Goal: Find specific fact: Find specific fact

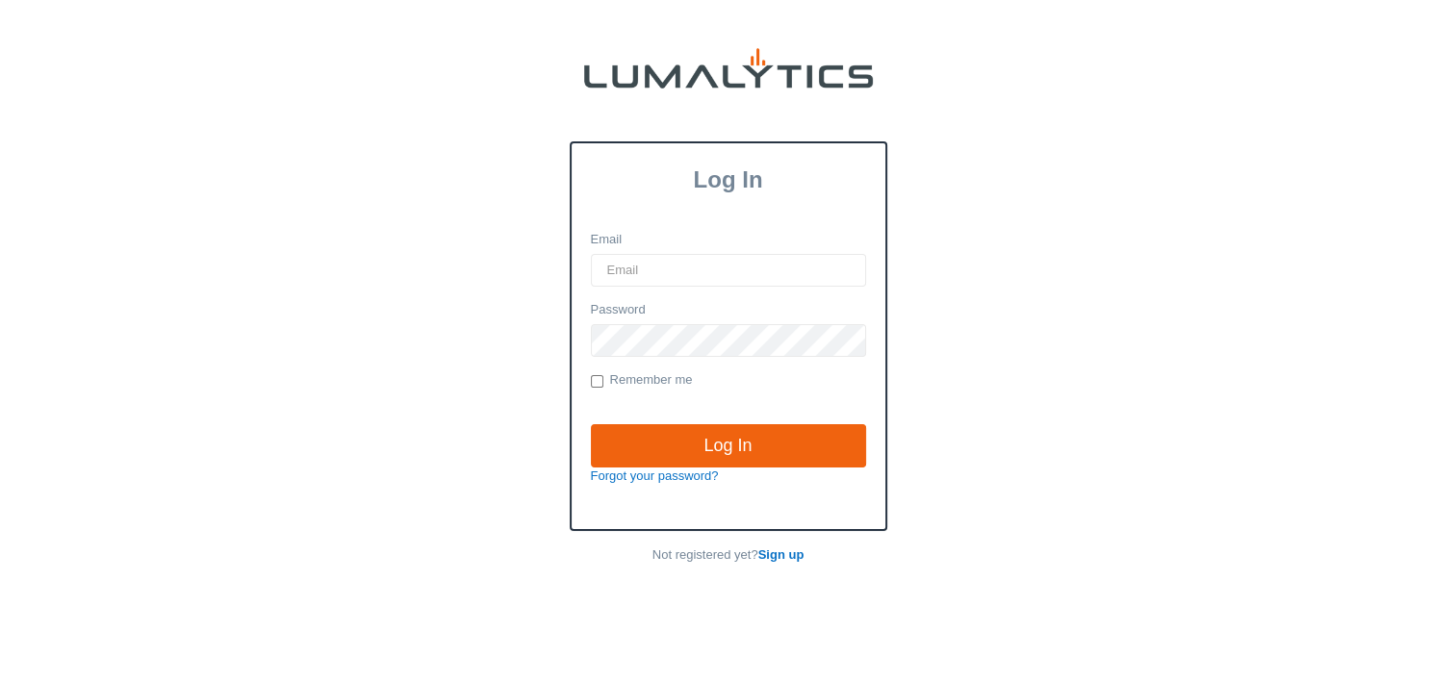
click at [752, 269] on input "Email" at bounding box center [728, 270] width 275 height 33
type input "[EMAIL_ADDRESS][DOMAIN_NAME]"
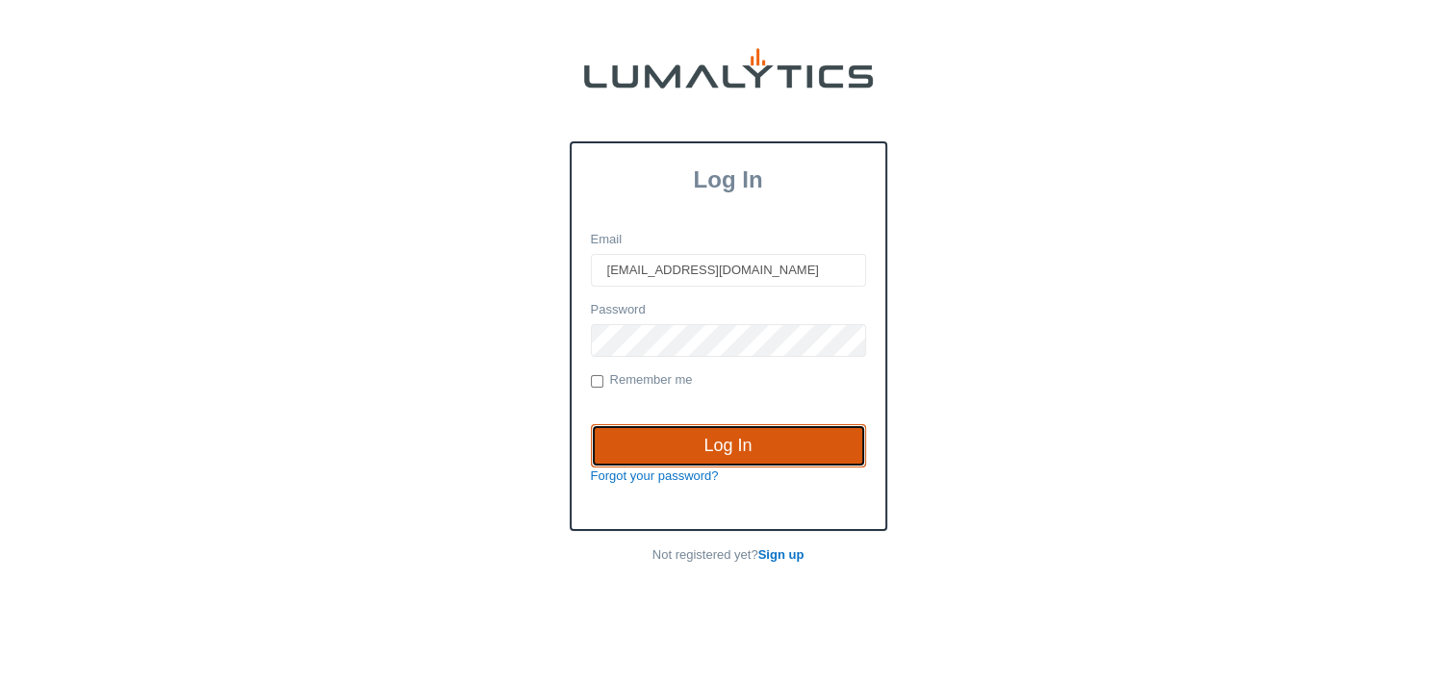
click at [731, 454] on input "Log In" at bounding box center [728, 446] width 275 height 44
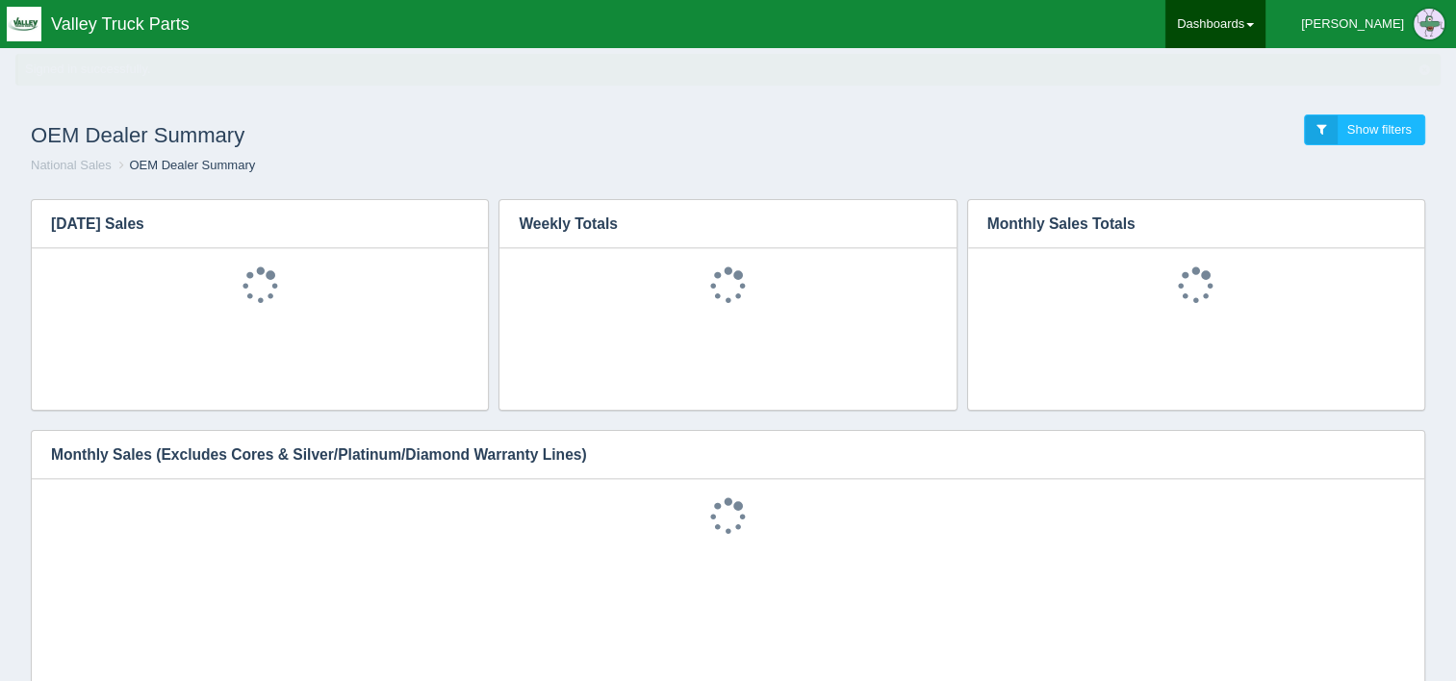
drag, startPoint x: 0, startPoint y: 0, endPoint x: 1310, endPoint y: 24, distance: 1310.1
click at [1266, 24] on link "Dashboards" at bounding box center [1216, 24] width 100 height 48
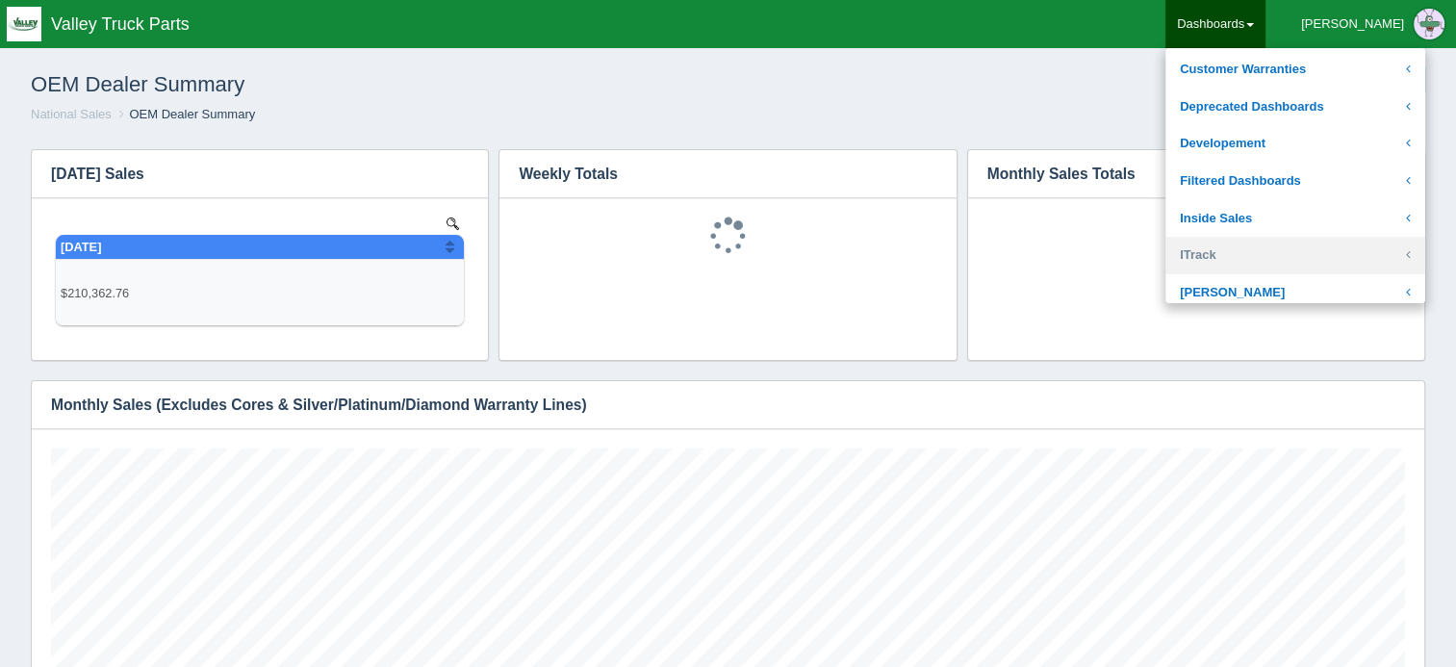
scroll to position [423, 1354]
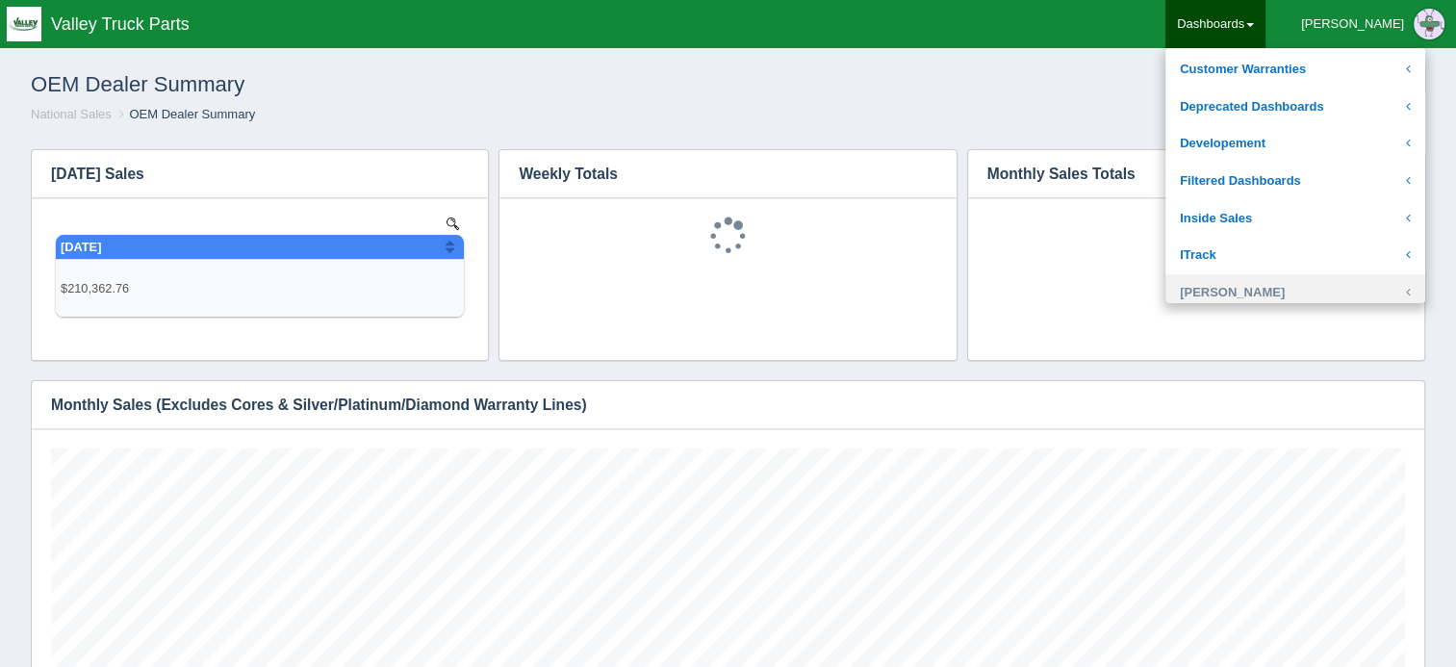
click at [1296, 281] on link "Josh Goodale" at bounding box center [1296, 293] width 260 height 38
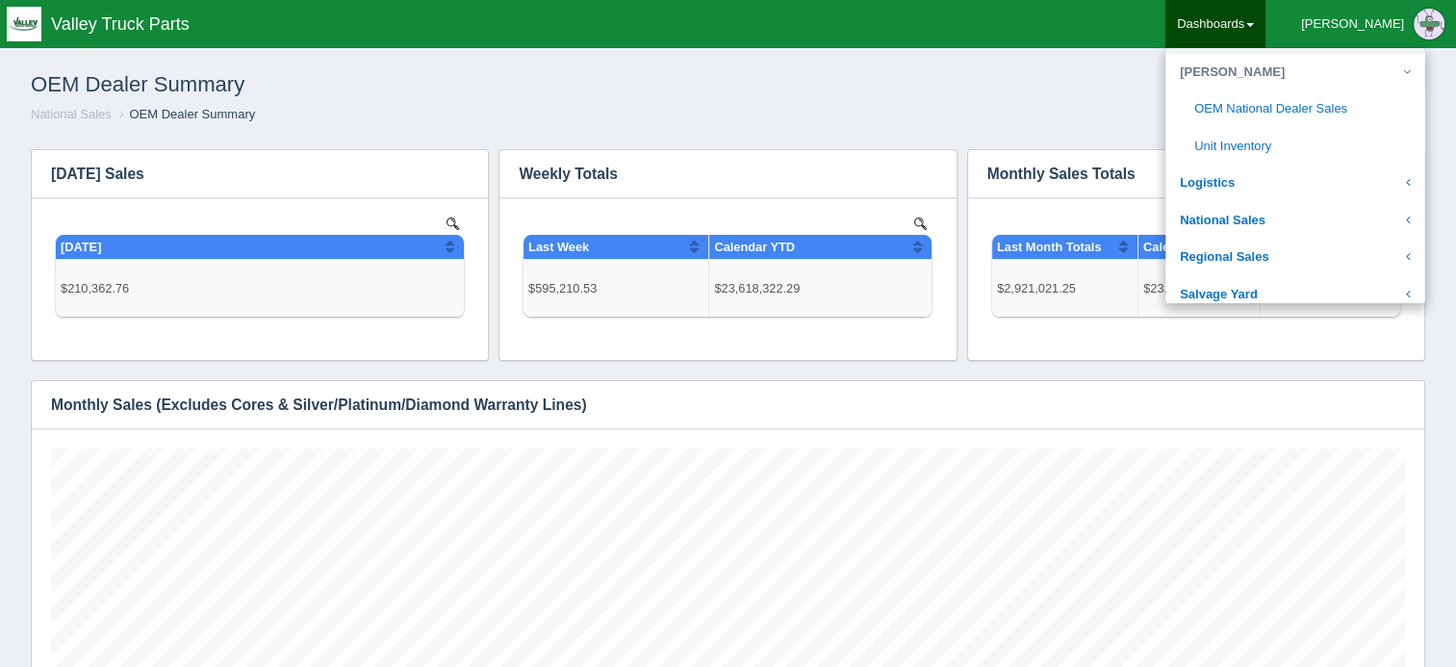
scroll to position [366, 0]
click at [1327, 136] on link "Unit Inventory" at bounding box center [1296, 147] width 260 height 38
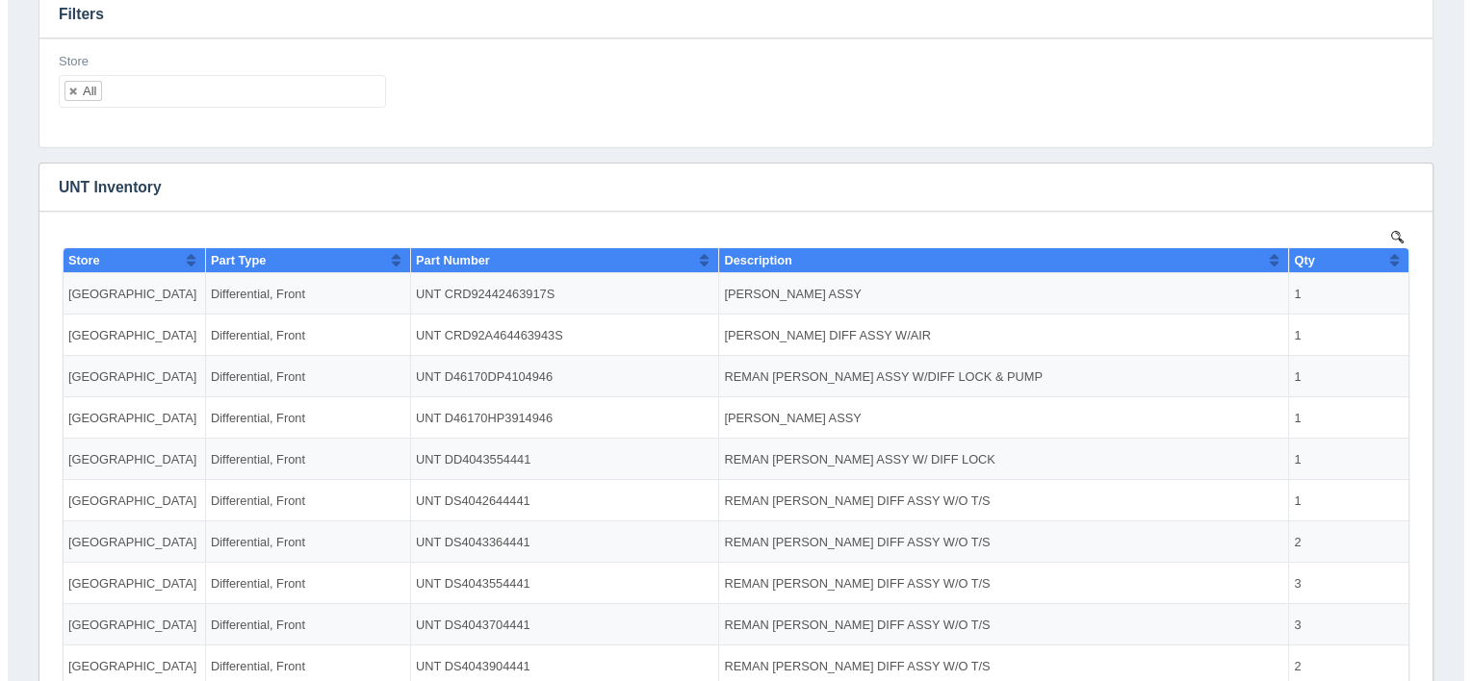
scroll to position [158, 0]
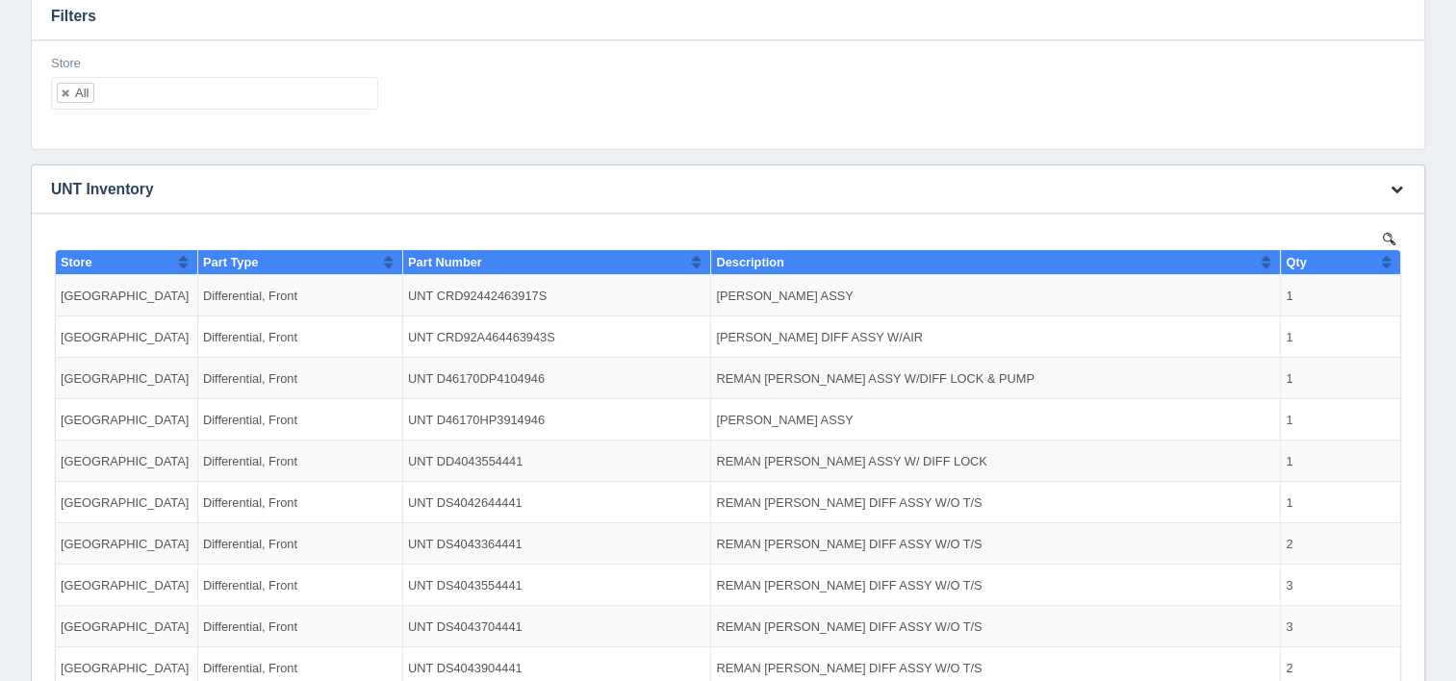
click at [1389, 191] on button "button" at bounding box center [1397, 190] width 26 height 30
click at [1307, 247] on link "View all results" at bounding box center [1333, 246] width 154 height 28
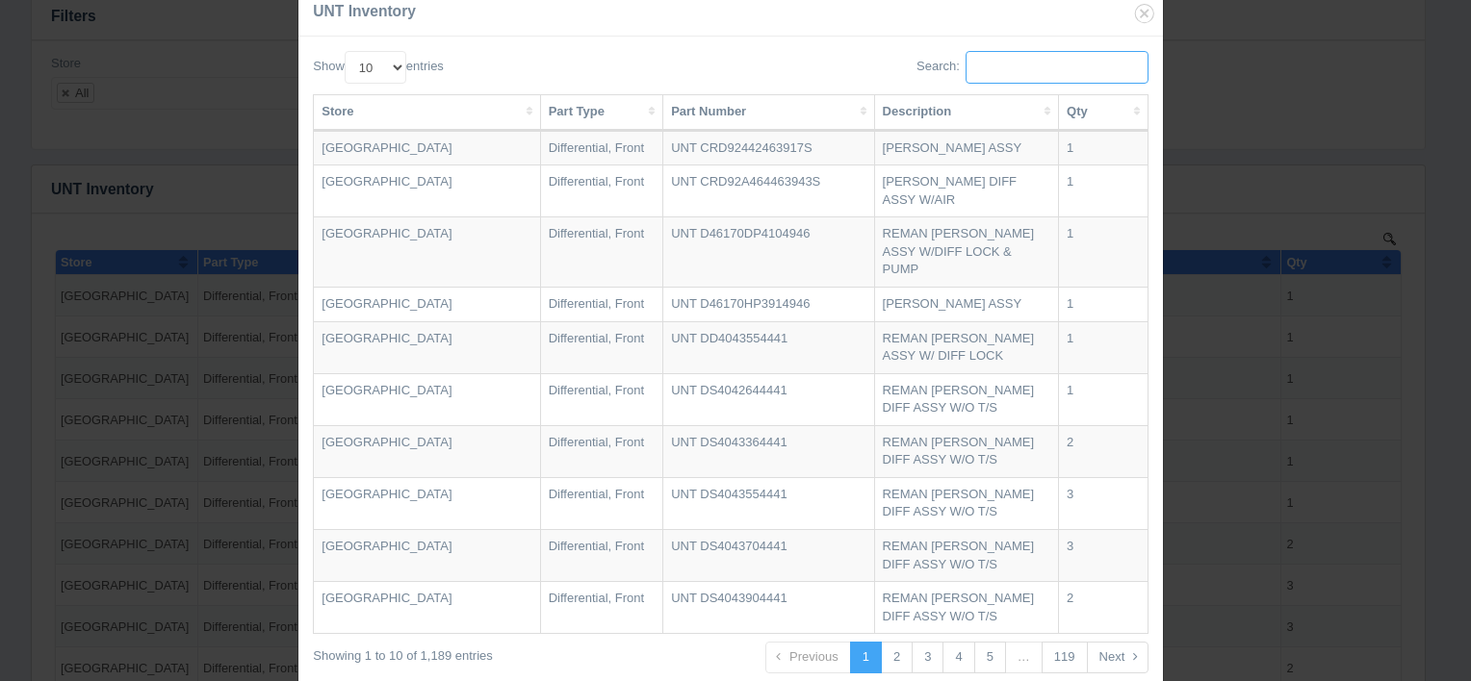
click at [1007, 57] on input "Search:" at bounding box center [1056, 67] width 183 height 33
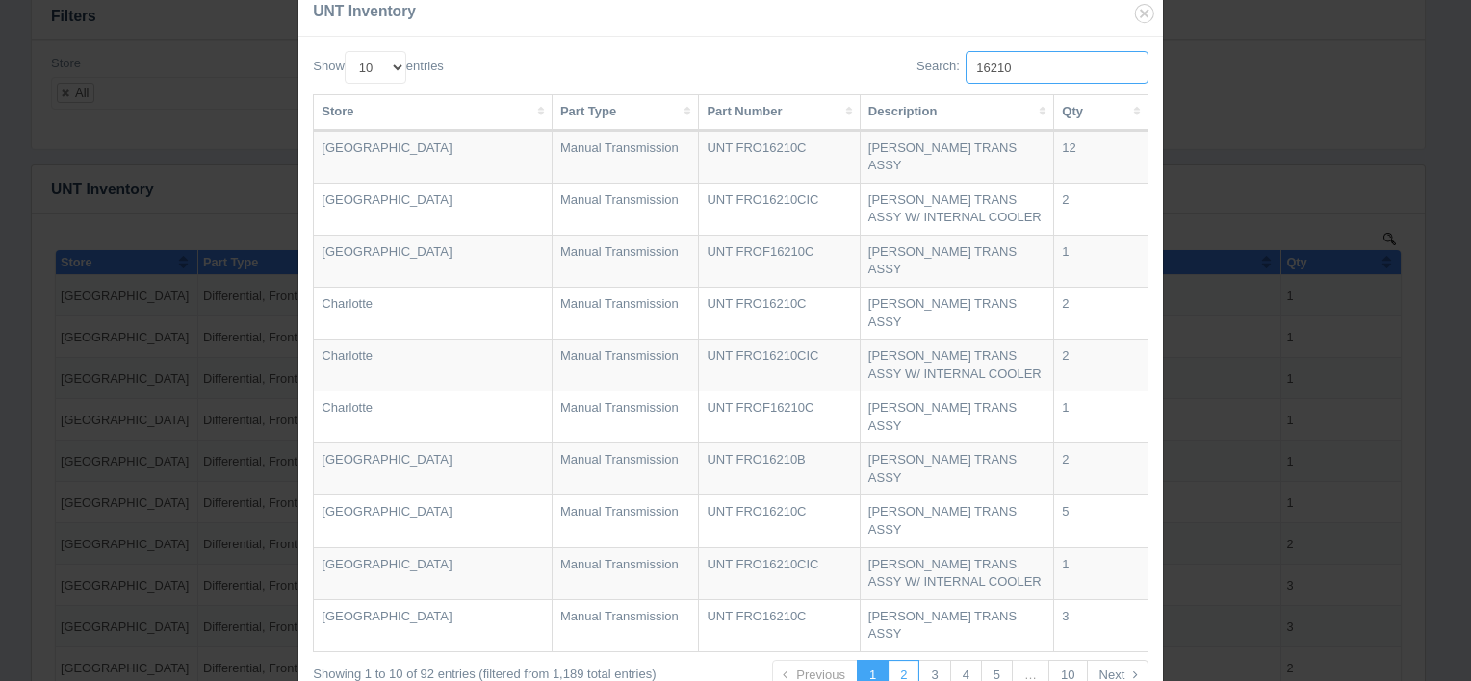
type input "16210"
click at [913, 660] on link "2" at bounding box center [903, 676] width 32 height 32
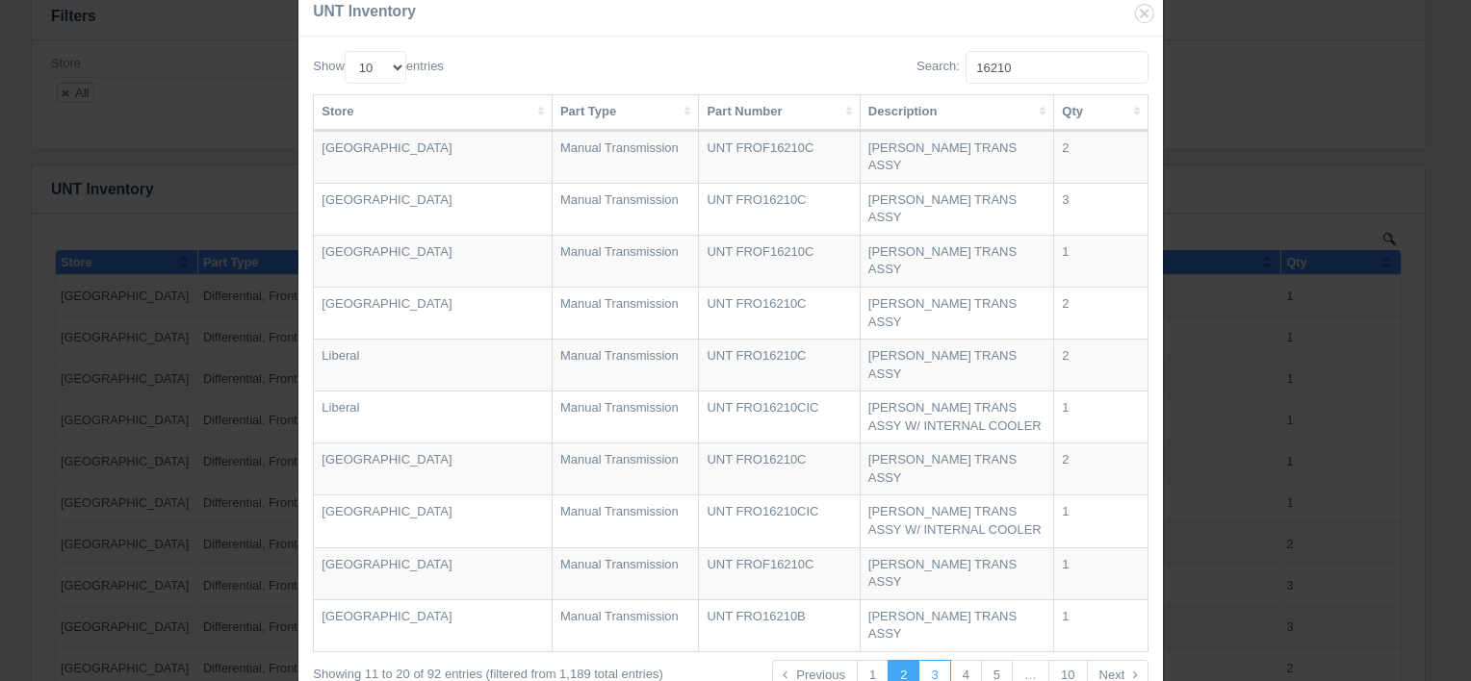
click at [934, 660] on link "3" at bounding box center [934, 676] width 32 height 32
click at [963, 660] on link "4" at bounding box center [966, 676] width 32 height 32
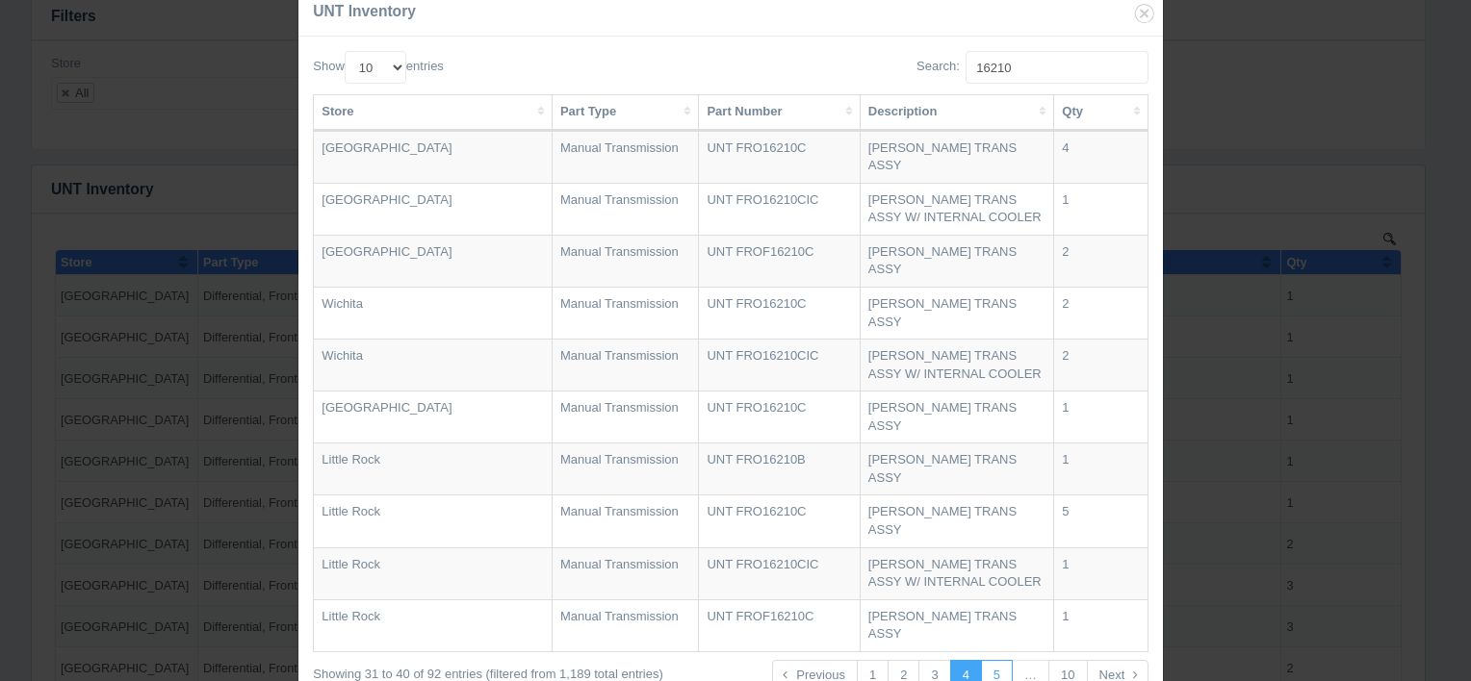
click at [1002, 660] on link "5" at bounding box center [997, 676] width 32 height 32
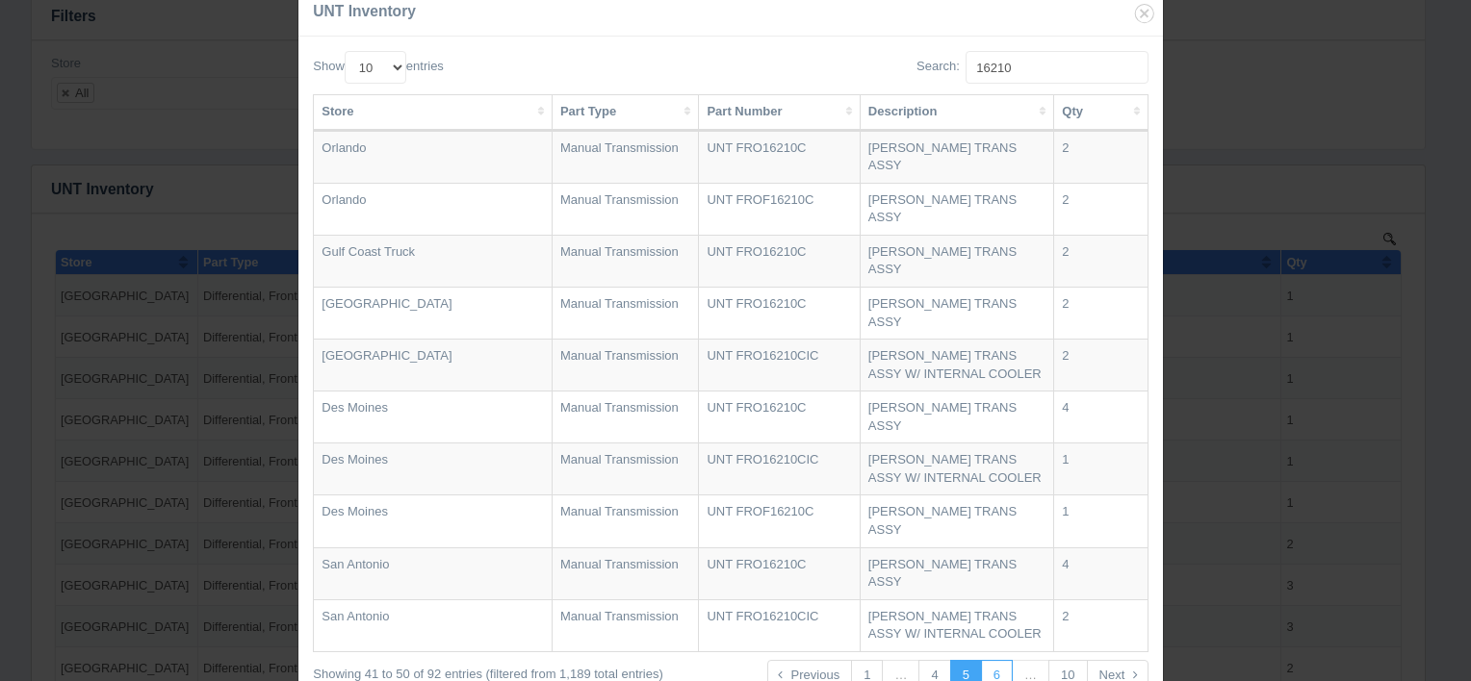
click at [1004, 660] on link "6" at bounding box center [997, 676] width 32 height 32
